Goal: Information Seeking & Learning: Learn about a topic

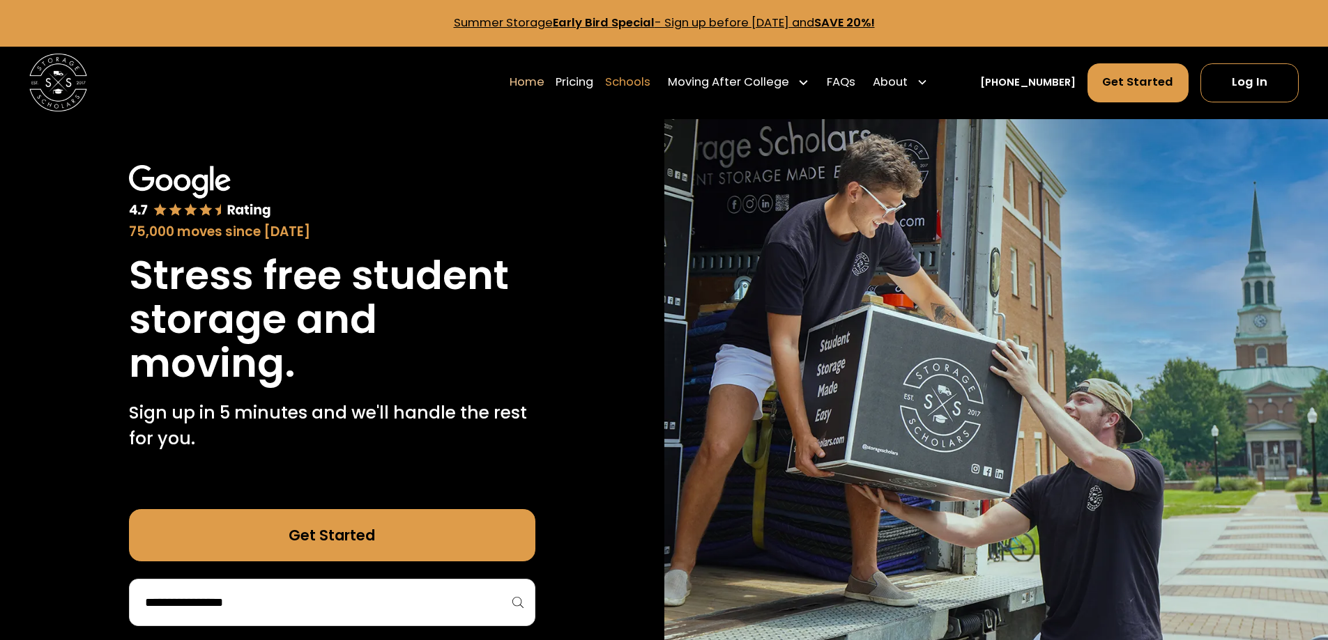
click at [636, 68] on link "Schools" at bounding box center [627, 82] width 45 height 40
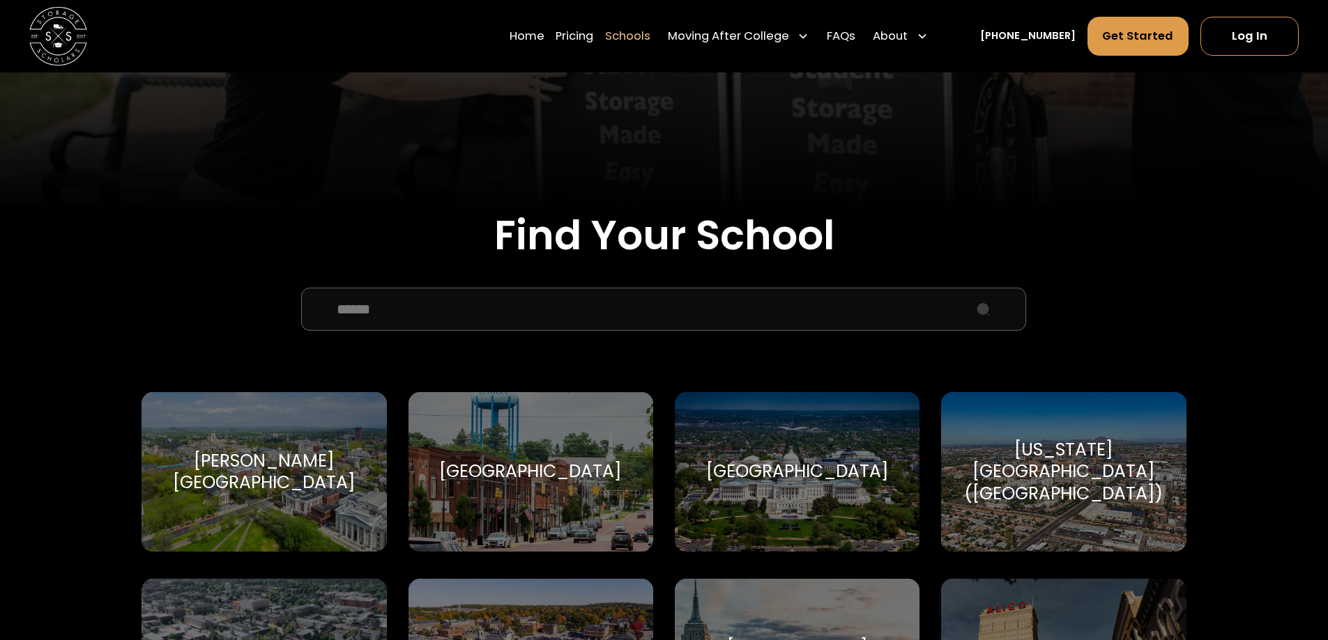
scroll to position [348, 0]
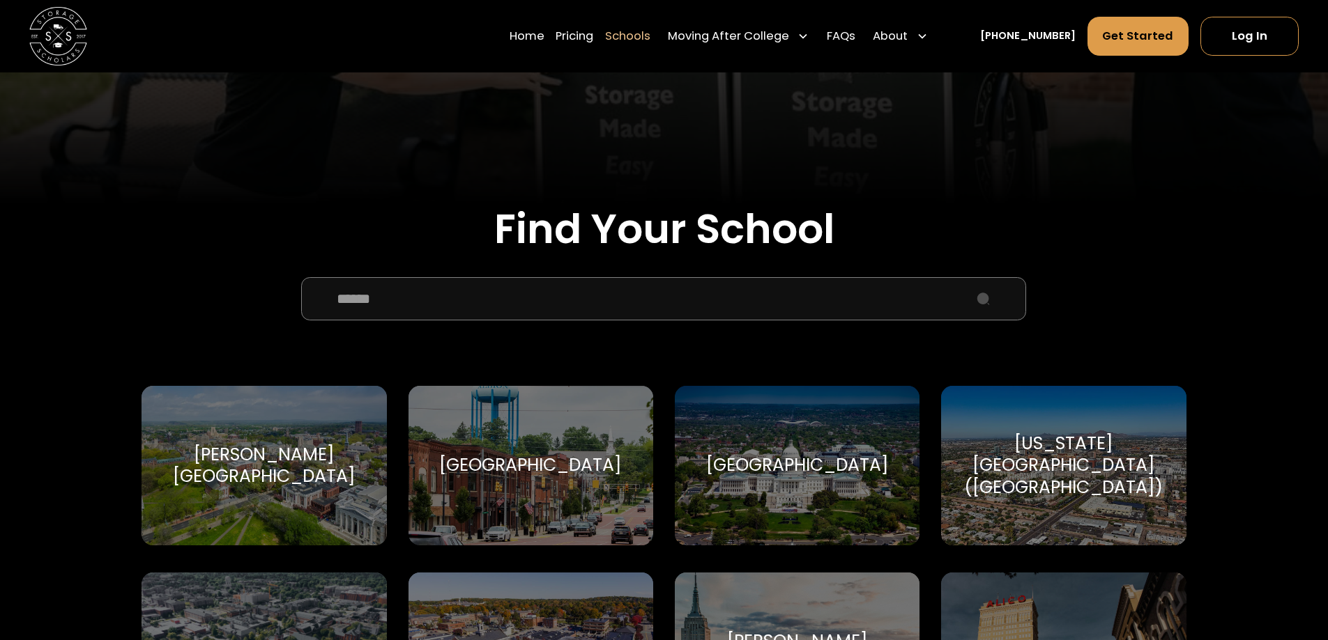
click at [390, 298] on input "School Select Form" at bounding box center [663, 298] width 725 height 43
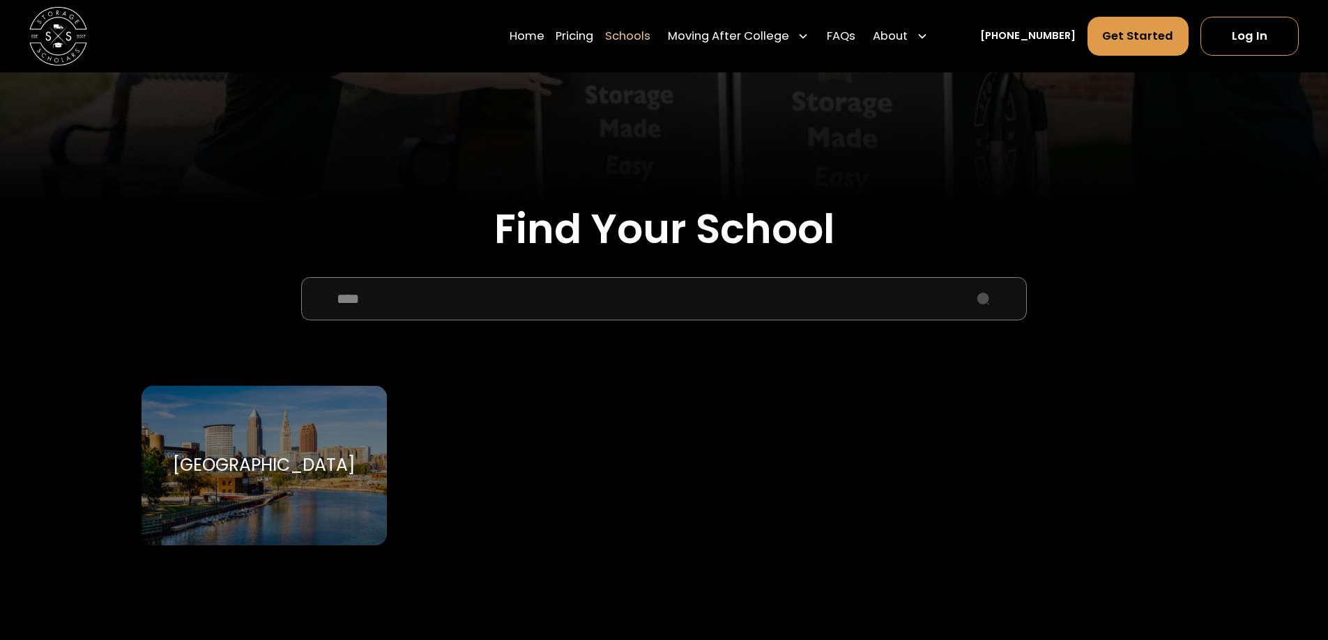
type input "****"
click at [293, 426] on div "Case Western Reserve University Case Western Reserve University" at bounding box center [263, 466] width 245 height 160
click at [325, 454] on div "[GEOGRAPHIC_DATA]" at bounding box center [264, 465] width 183 height 22
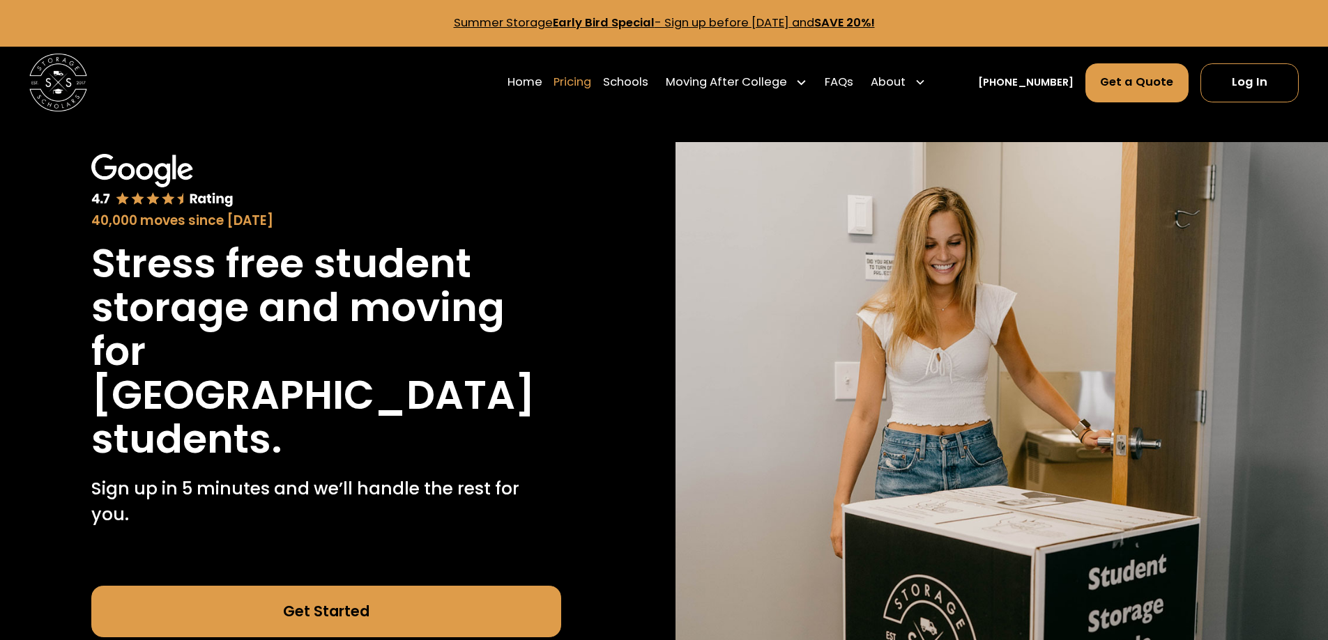
click at [582, 81] on link "Pricing" at bounding box center [572, 82] width 38 height 40
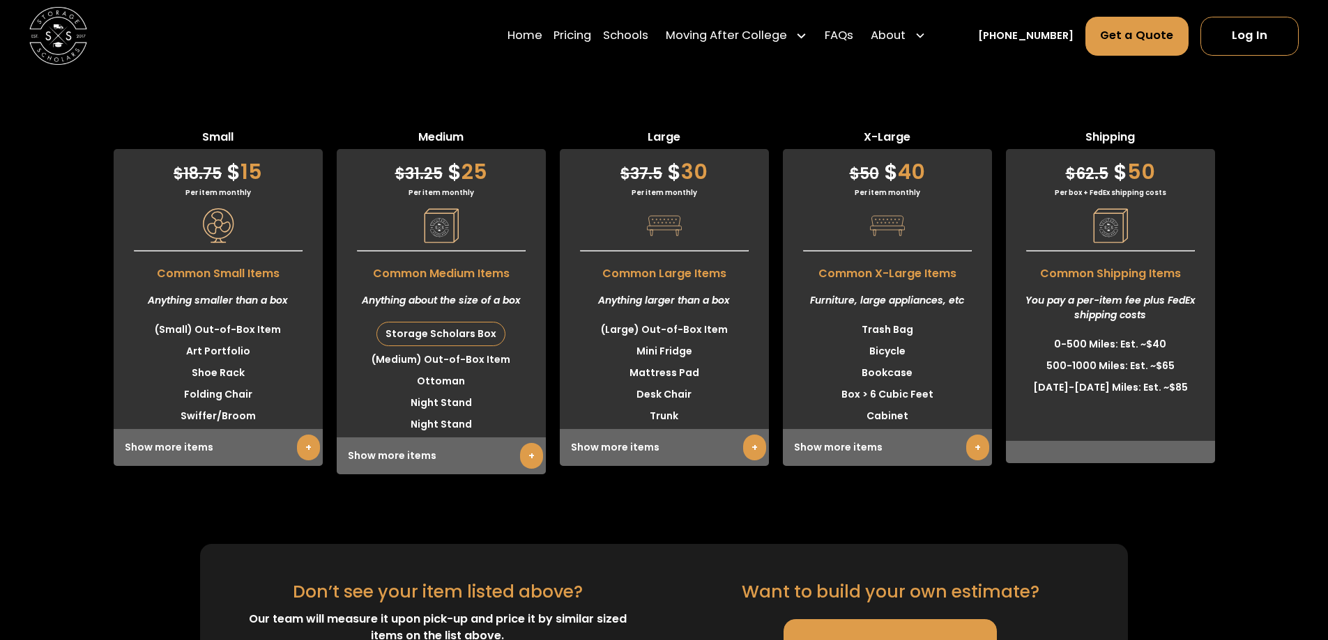
scroll to position [4374, 0]
